Goal: Find contact information: Find contact information

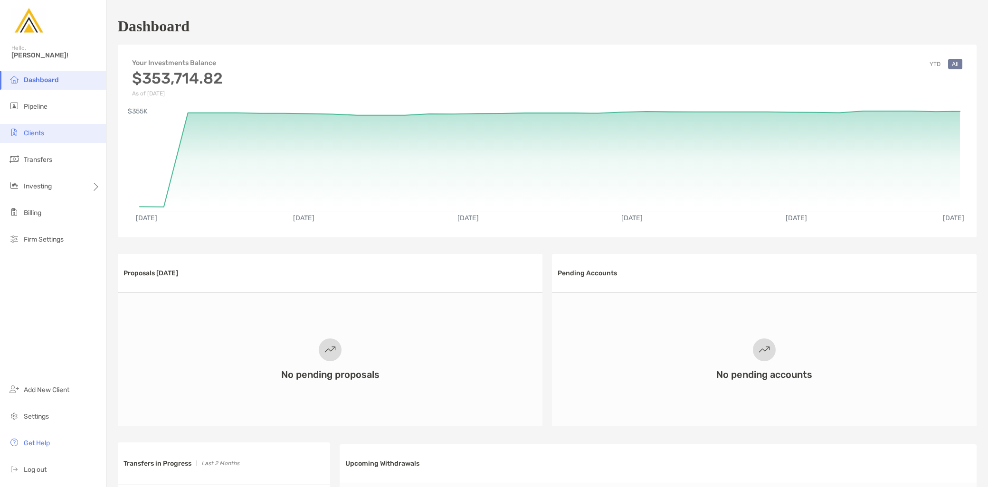
click at [50, 132] on li "Clients" at bounding box center [53, 133] width 106 height 19
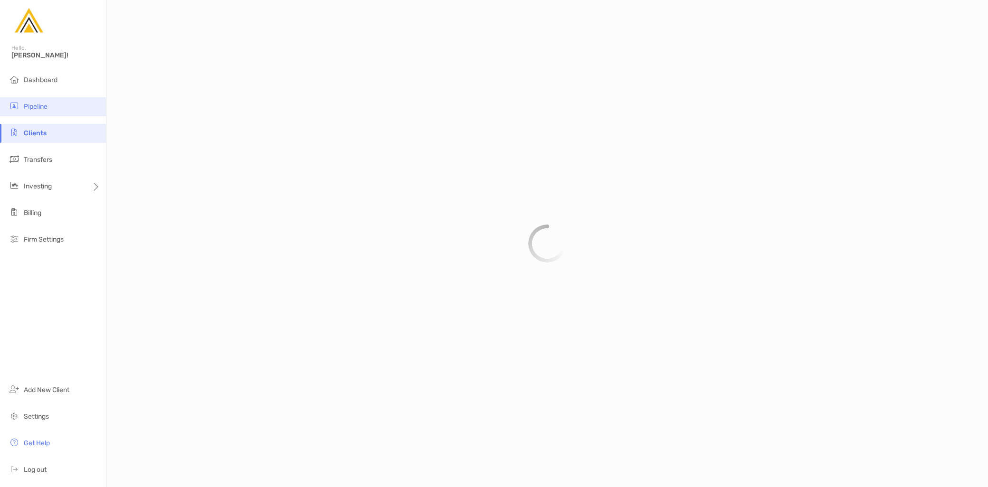
click at [56, 108] on li "Pipeline" at bounding box center [53, 106] width 106 height 19
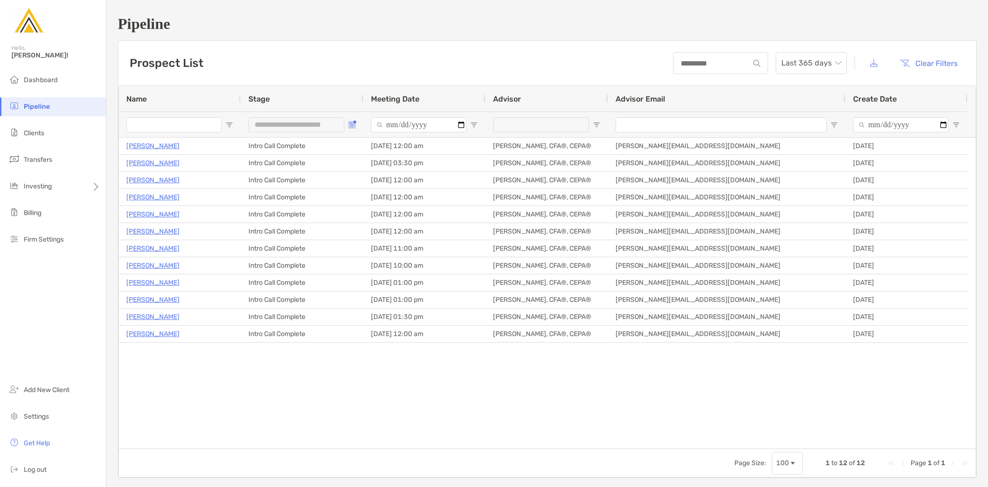
click at [353, 124] on span "Open Filter Menu" at bounding box center [352, 125] width 8 height 8
click at [374, 180] on div "Client" at bounding box center [404, 183] width 71 height 8
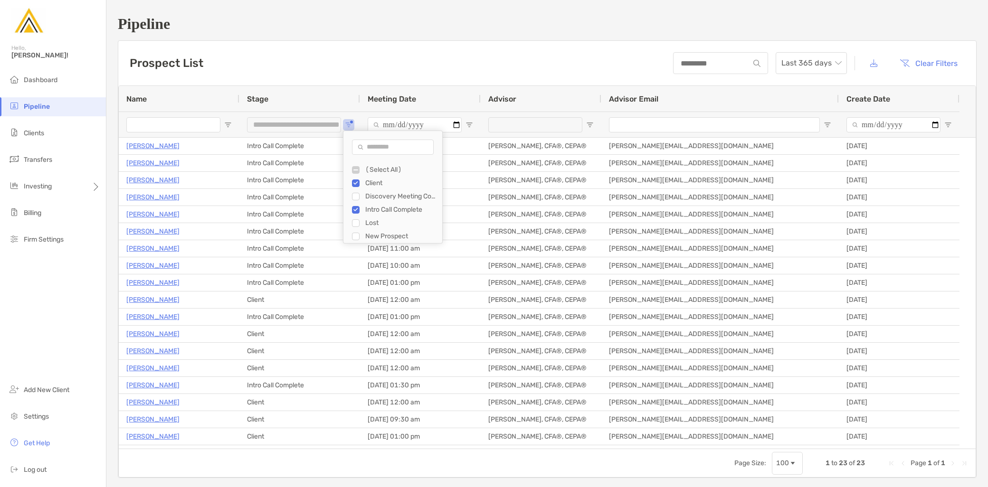
click at [371, 208] on div "Intro Call Complete" at bounding box center [400, 210] width 71 height 8
type input "**********"
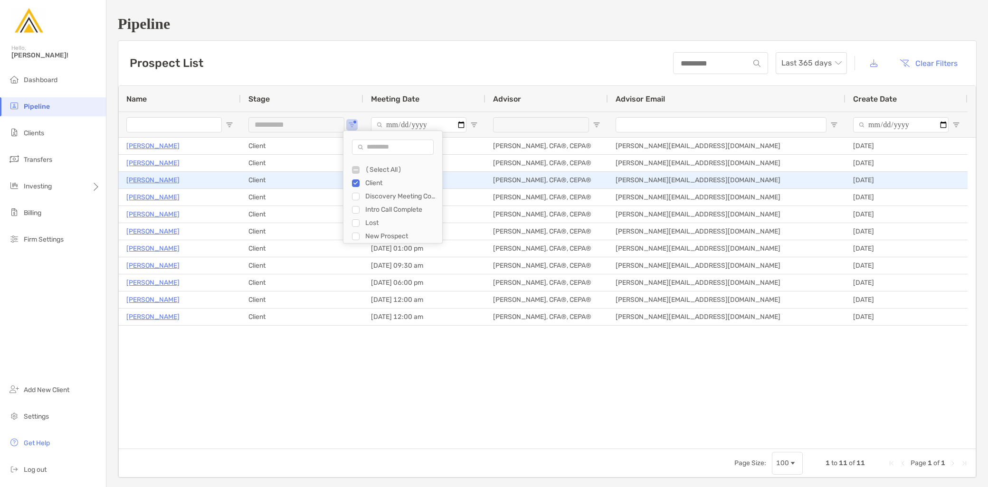
click at [158, 181] on p "[PERSON_NAME]" at bounding box center [152, 180] width 53 height 12
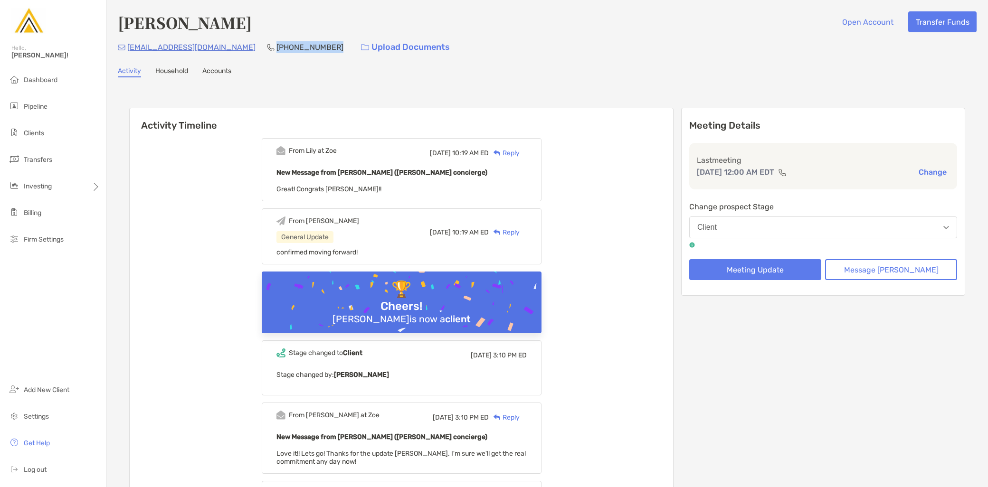
drag, startPoint x: 289, startPoint y: 47, endPoint x: 236, endPoint y: 47, distance: 52.7
click at [276, 47] on p "[PHONE_NUMBER]" at bounding box center [309, 47] width 67 height 12
copy p "[PHONE_NUMBER]"
